Goal: Navigation & Orientation: Find specific page/section

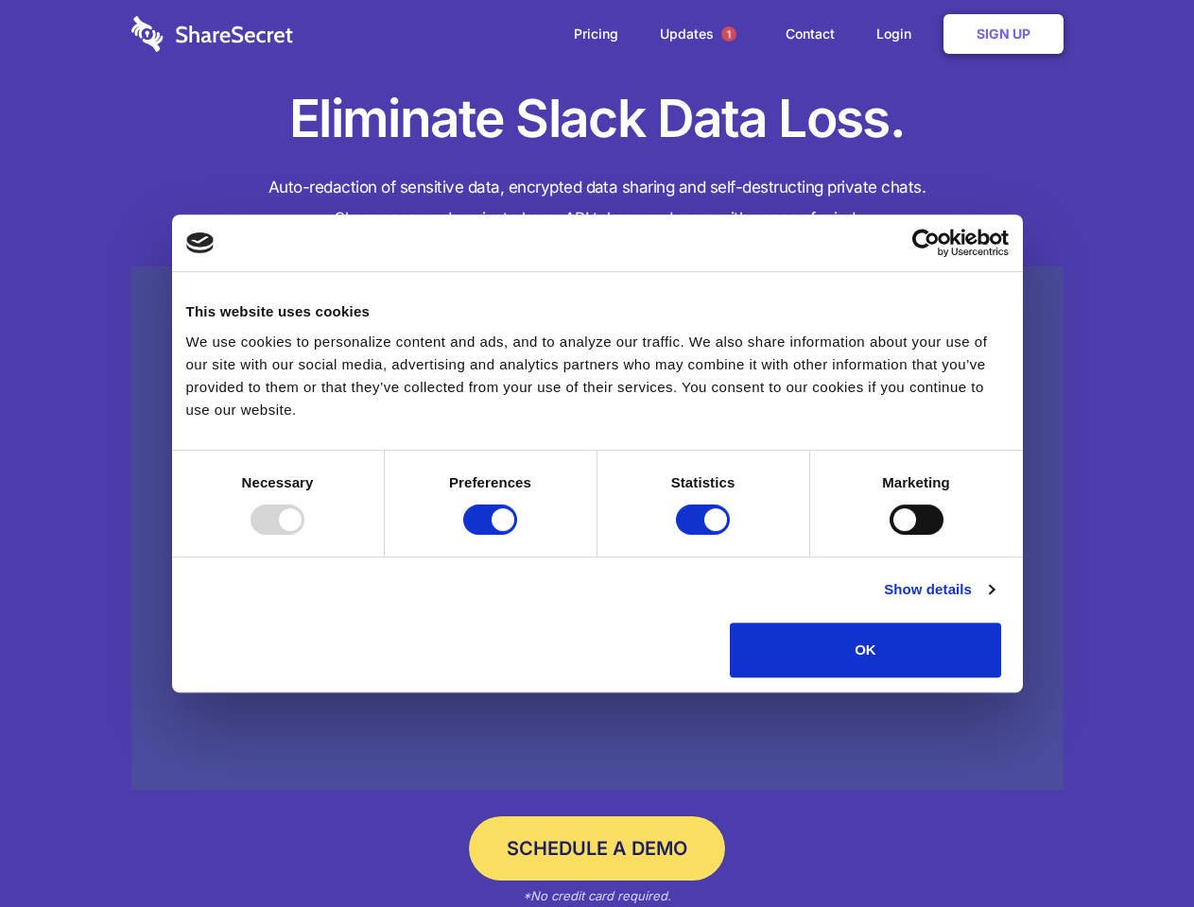
click at [304, 535] on div at bounding box center [277, 520] width 54 height 30
click at [517, 535] on input "Preferences" at bounding box center [490, 520] width 54 height 30
checkbox input "false"
click at [705, 535] on input "Statistics" at bounding box center [703, 520] width 54 height 30
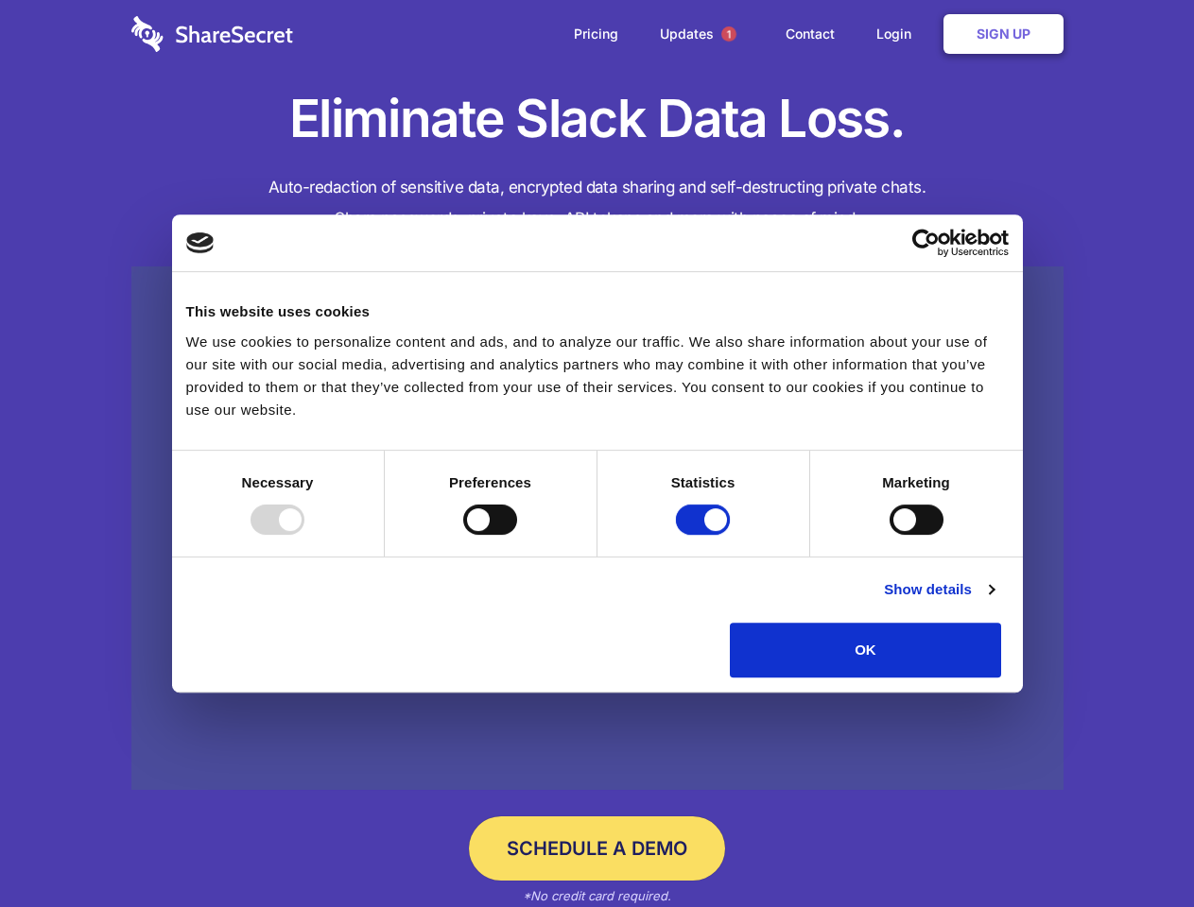
checkbox input "false"
click at [889, 535] on input "Marketing" at bounding box center [916, 520] width 54 height 30
checkbox input "true"
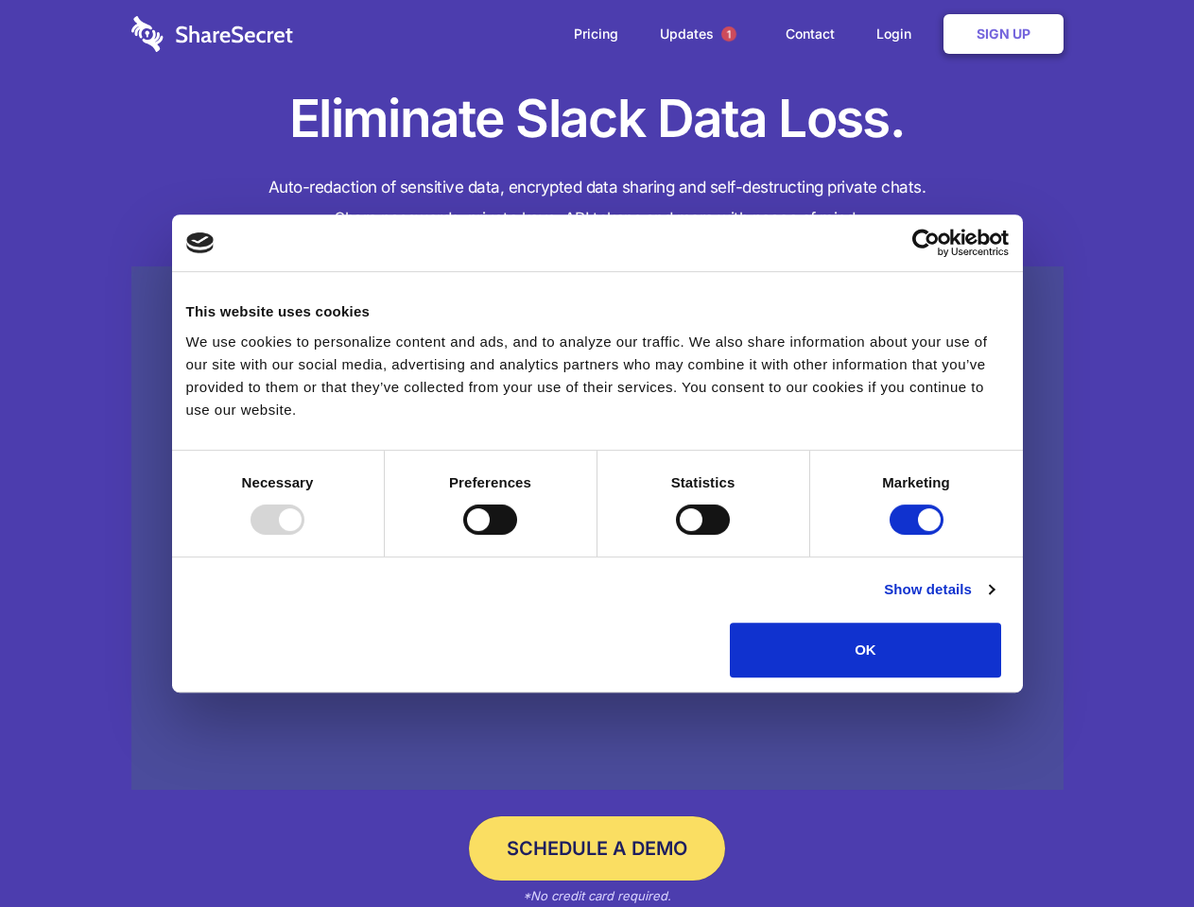
click at [993, 601] on link "Show details" at bounding box center [939, 589] width 110 height 23
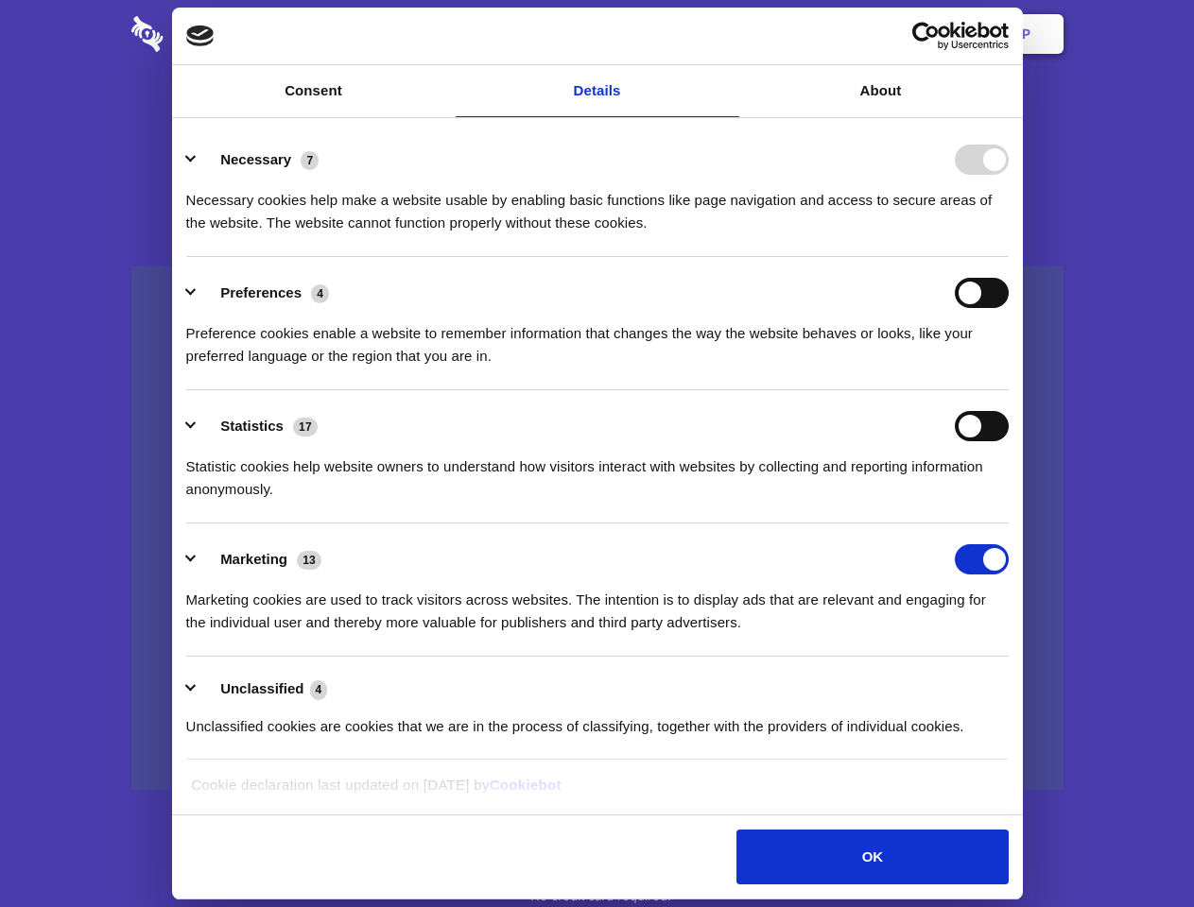
click at [1008, 257] on li "Necessary 7 Necessary cookies help make a website usable by enabling basic func…" at bounding box center [597, 190] width 822 height 133
click at [728, 34] on span "1" at bounding box center [728, 33] width 15 height 15
